Goal: Transaction & Acquisition: Purchase product/service

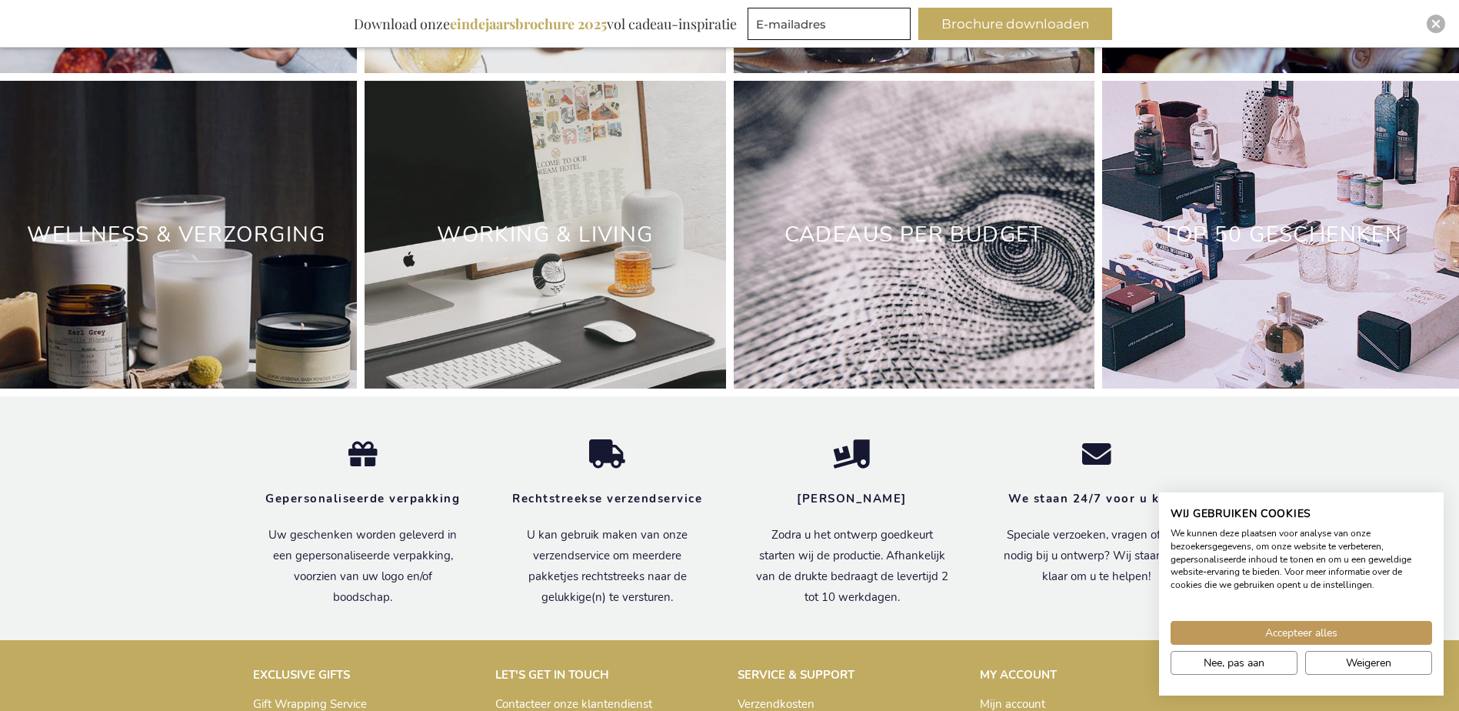
scroll to position [4818, 0]
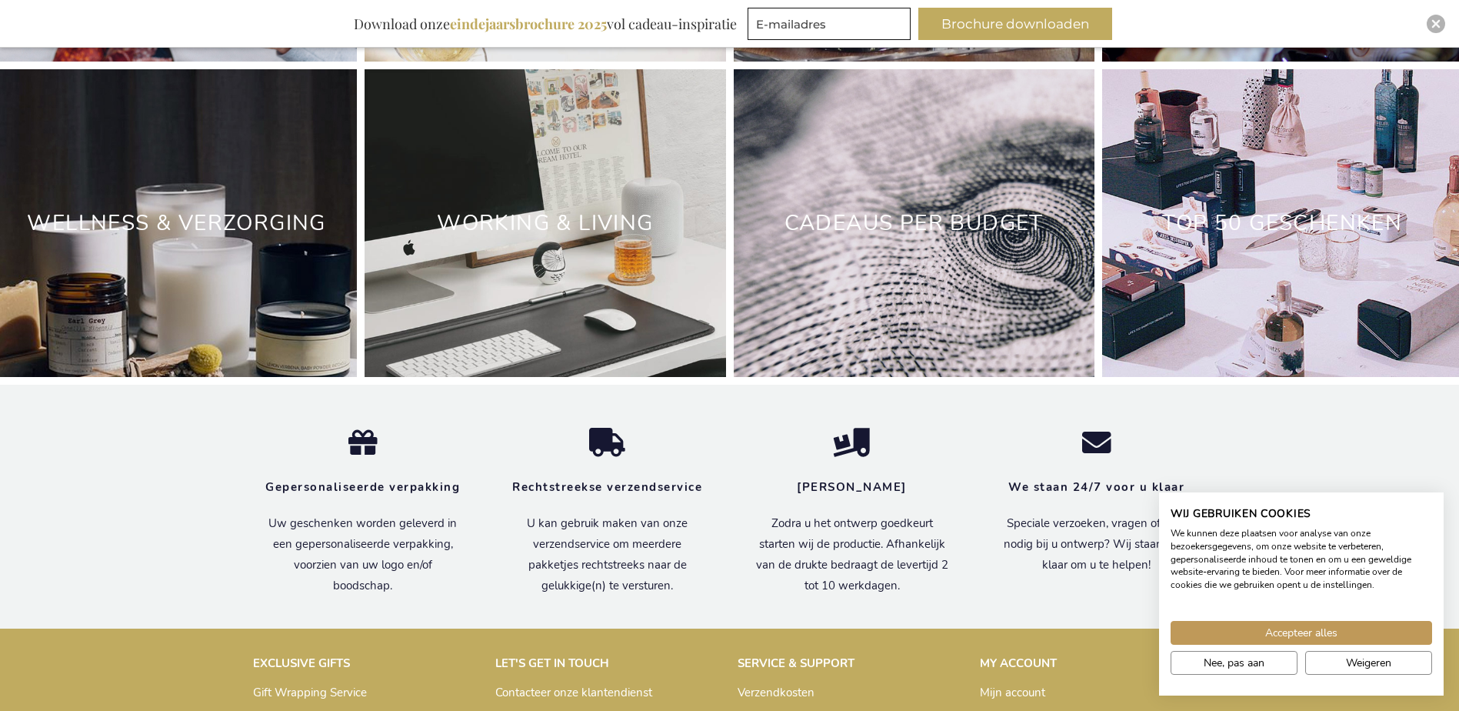
click at [187, 248] on h2 "Wellness & Verzorging" at bounding box center [176, 223] width 361 height 48
click at [232, 332] on div "Wellness & Verzorging" at bounding box center [176, 223] width 361 height 308
click at [229, 238] on link "Wellness & Verzorging" at bounding box center [176, 222] width 299 height 29
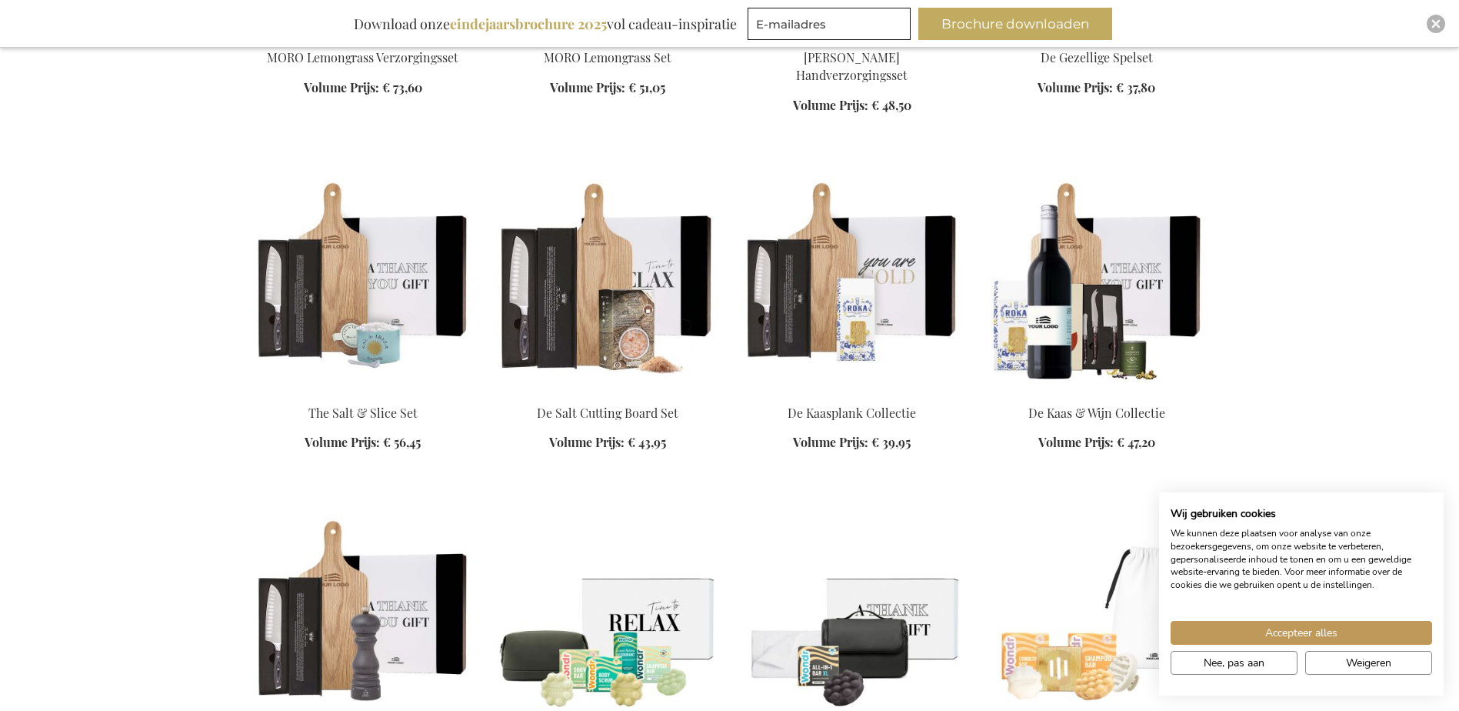
scroll to position [1462, 0]
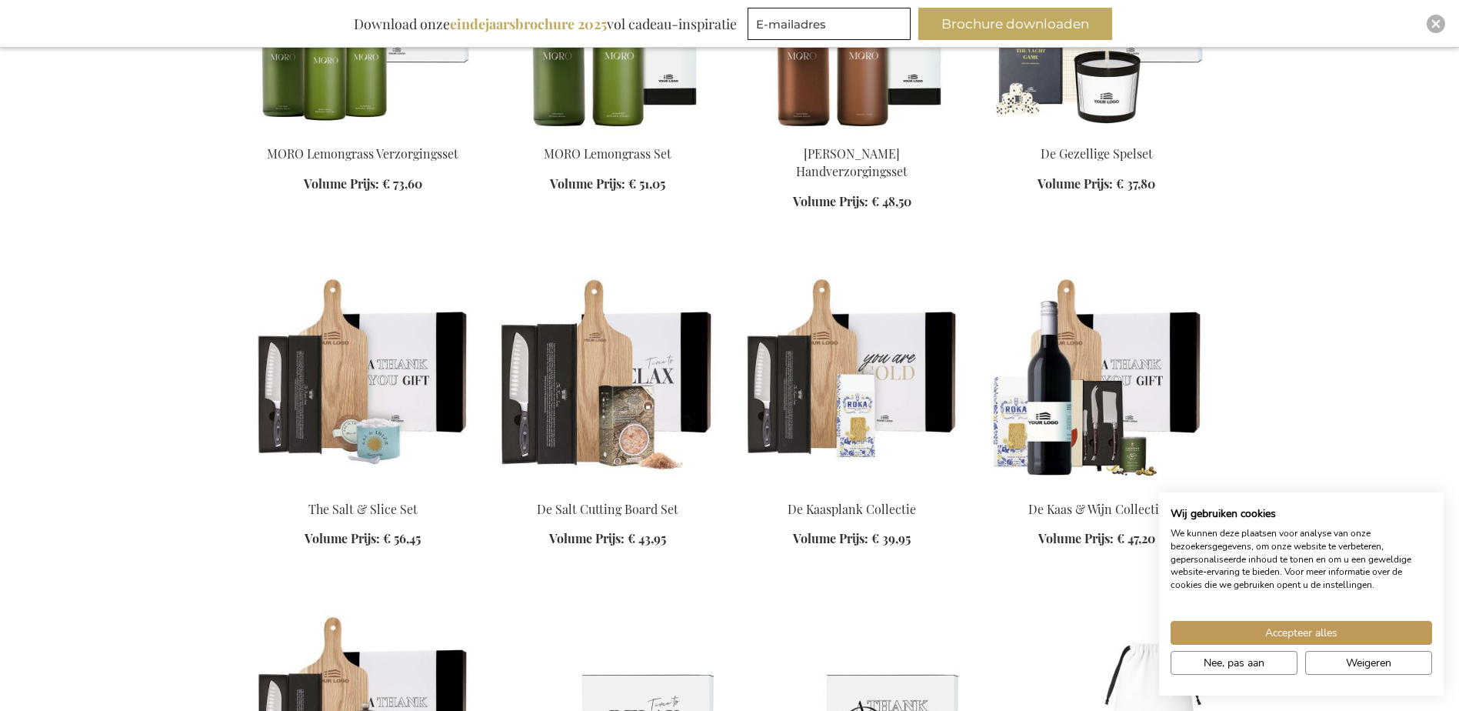
click at [1112, 102] on img at bounding box center [1097, 24] width 220 height 215
